Goal: Answer question/provide support

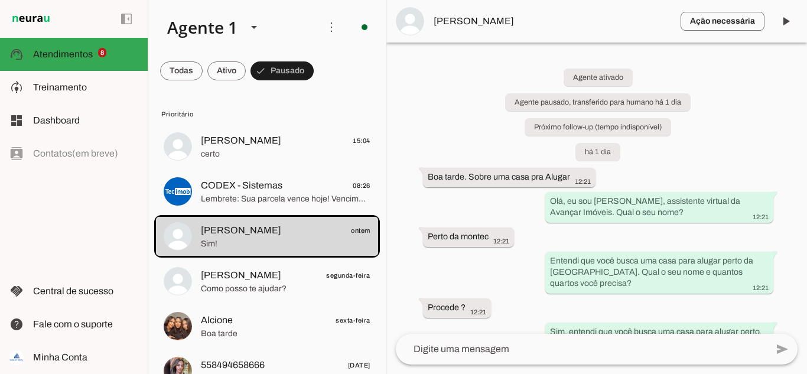
click at [203, 69] on span at bounding box center [181, 71] width 43 height 28
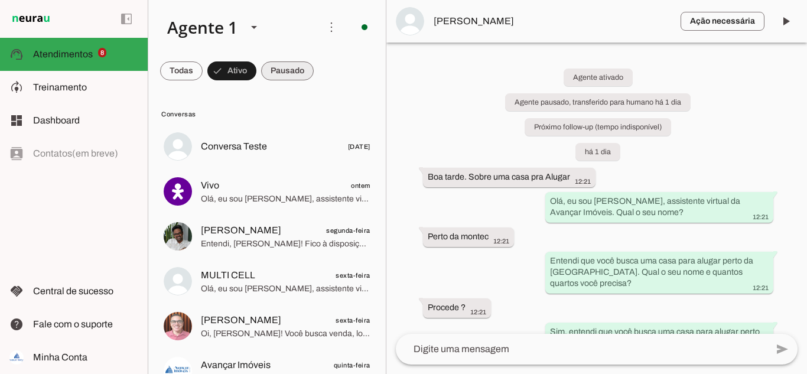
click at [203, 69] on span at bounding box center [181, 71] width 43 height 28
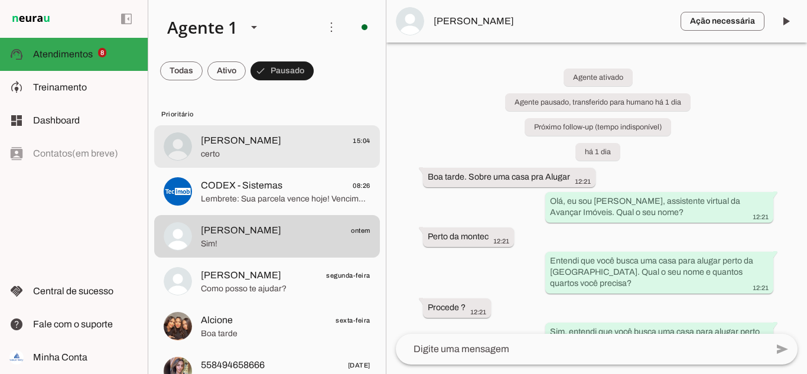
click at [243, 150] on span "certo" at bounding box center [286, 154] width 170 height 12
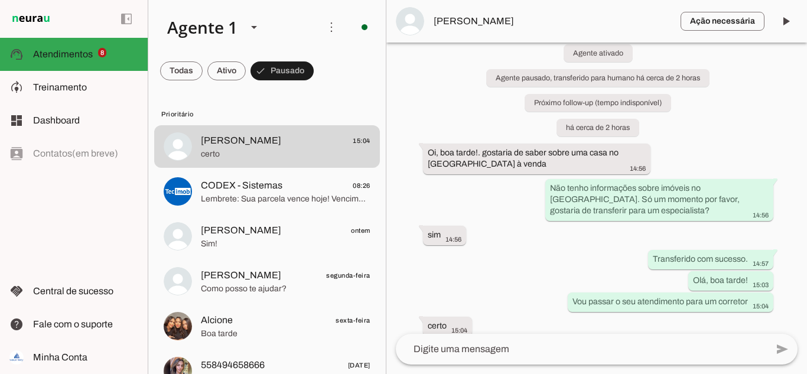
scroll to position [35, 0]
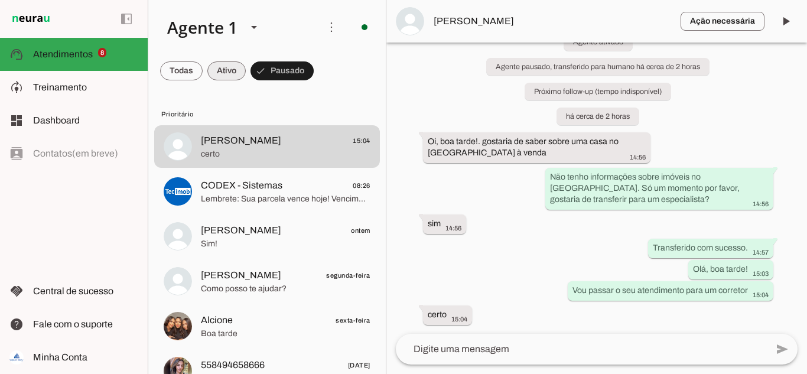
click at [203, 74] on span at bounding box center [181, 71] width 43 height 28
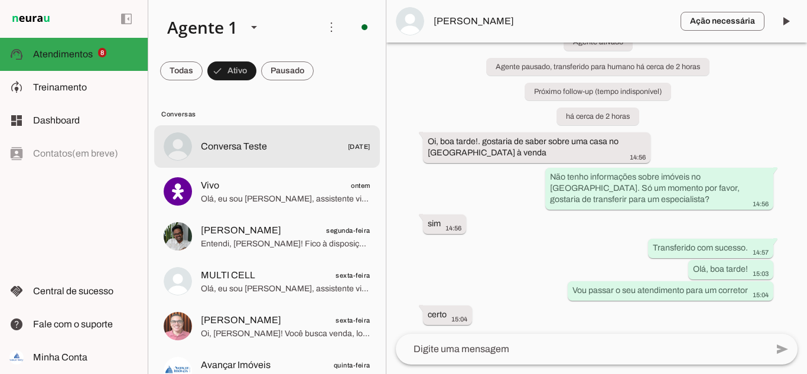
click at [225, 149] on span "Conversa Teste" at bounding box center [234, 146] width 66 height 14
